Goal: Navigation & Orientation: Find specific page/section

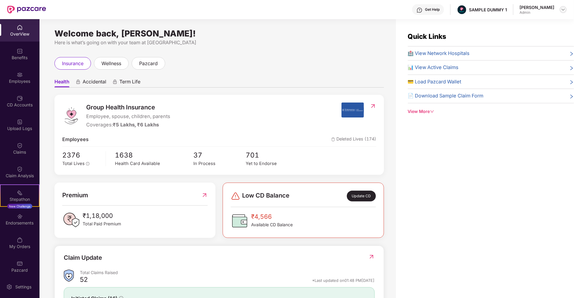
click at [560, 9] on div at bounding box center [563, 9] width 7 height 7
click at [531, 25] on div "Switch to partner view" at bounding box center [535, 24] width 78 height 12
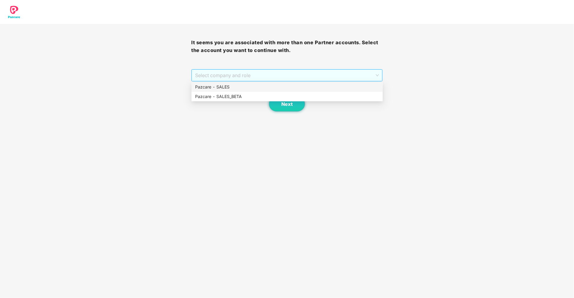
click at [326, 74] on span "Select company and role" at bounding box center [286, 75] width 183 height 11
click at [282, 84] on div "Pazcare - SALES" at bounding box center [287, 87] width 184 height 7
click at [282, 103] on span "Next" at bounding box center [286, 104] width 11 height 6
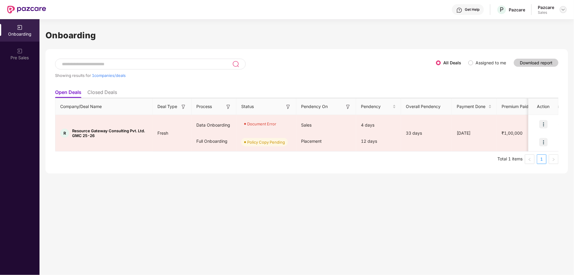
click at [561, 8] on img at bounding box center [563, 9] width 5 height 5
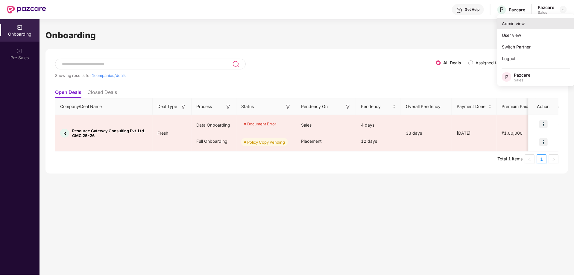
click at [518, 26] on div "Admin view" at bounding box center [536, 24] width 78 height 12
